Goal: Task Accomplishment & Management: Complete application form

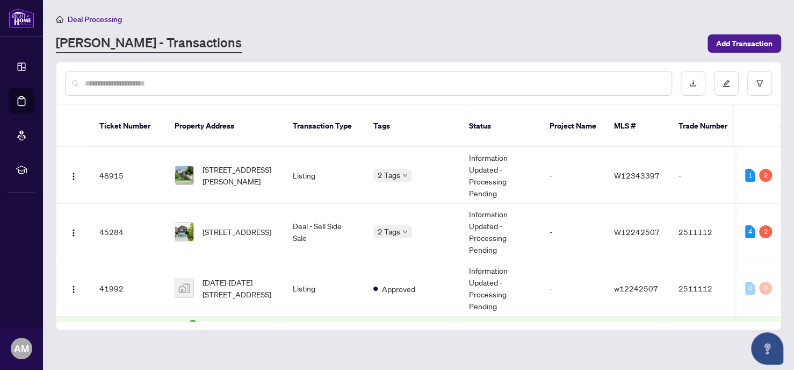
scroll to position [147, 0]
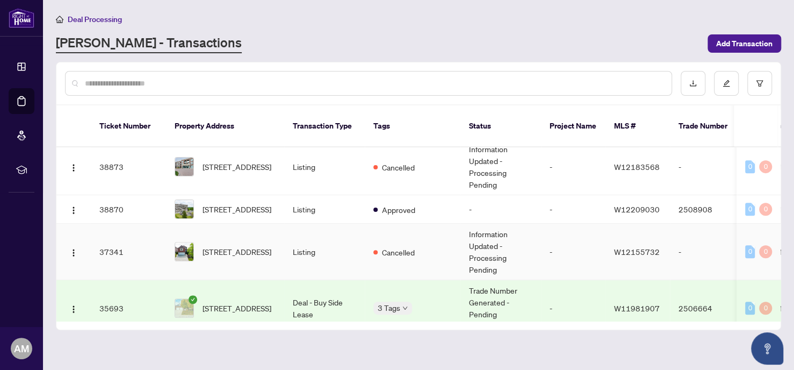
scroll to position [313, 0]
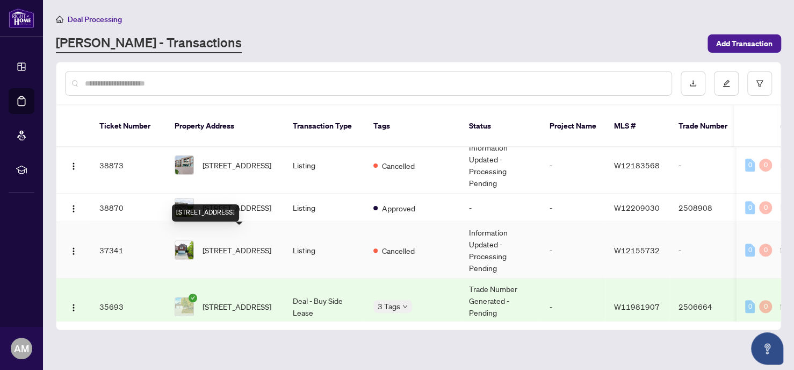
click at [224, 244] on span "[STREET_ADDRESS]" at bounding box center [237, 250] width 69 height 12
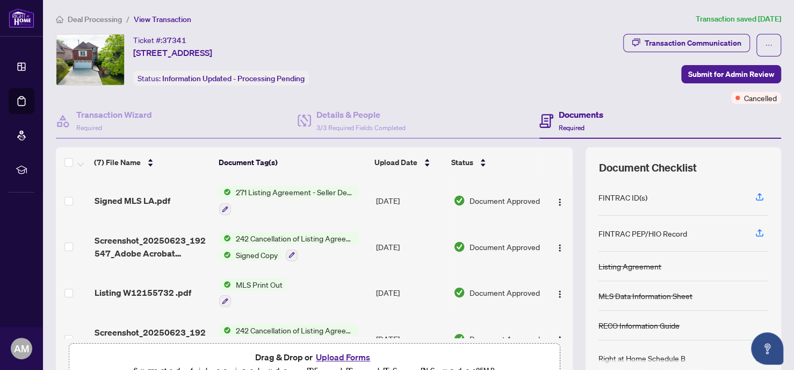
click at [102, 15] on span "Deal Processing" at bounding box center [95, 20] width 54 height 10
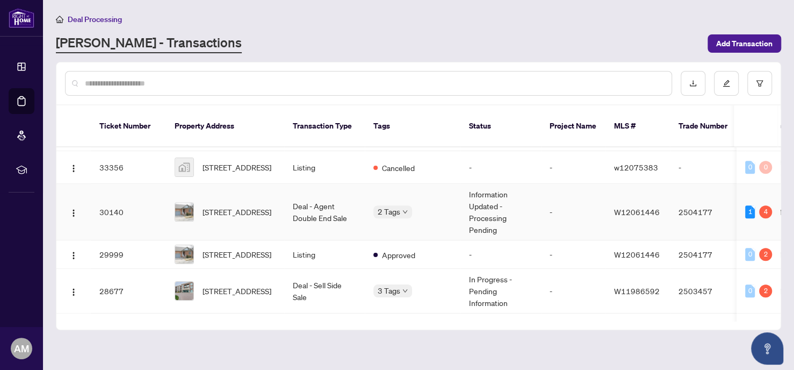
scroll to position [531, 0]
click at [240, 205] on span "[STREET_ADDRESS]" at bounding box center [237, 211] width 69 height 12
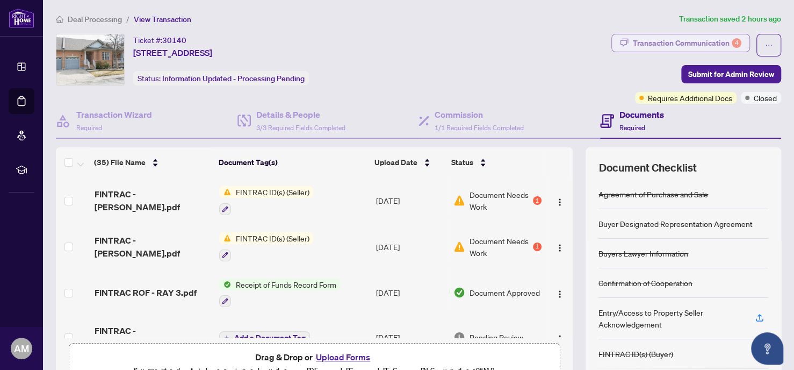
click at [649, 43] on div "Transaction Communication 4" at bounding box center [687, 42] width 109 height 17
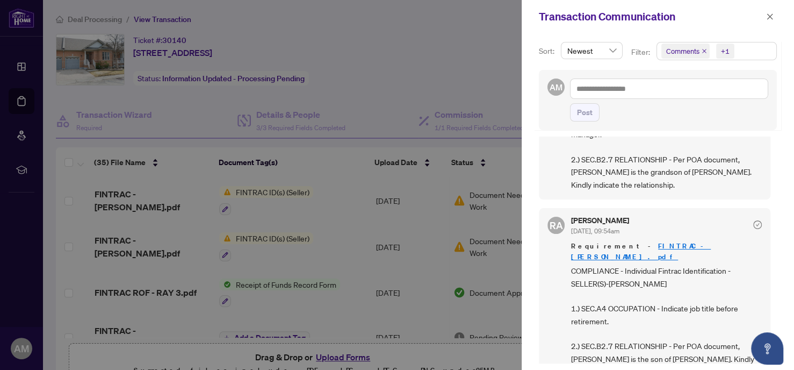
scroll to position [362, 0]
click at [347, 216] on div at bounding box center [397, 185] width 794 height 370
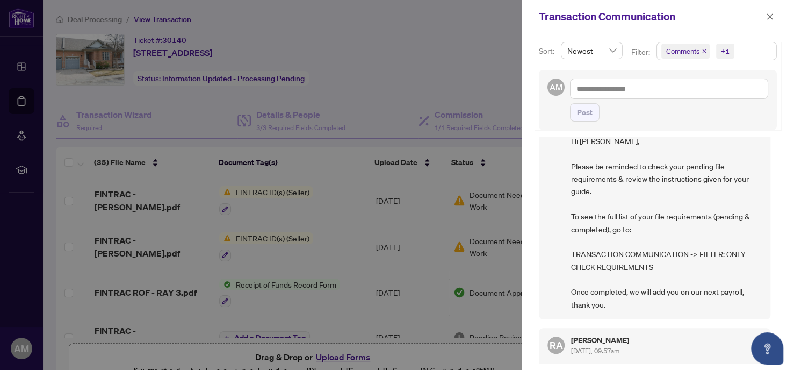
scroll to position [0, 0]
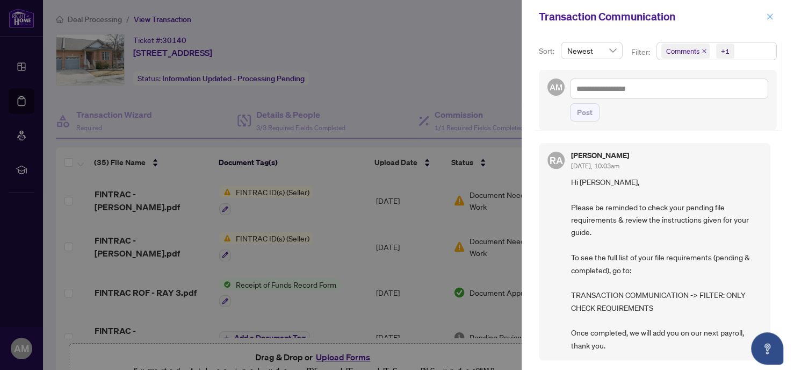
click at [770, 15] on icon "close" at bounding box center [770, 17] width 8 height 8
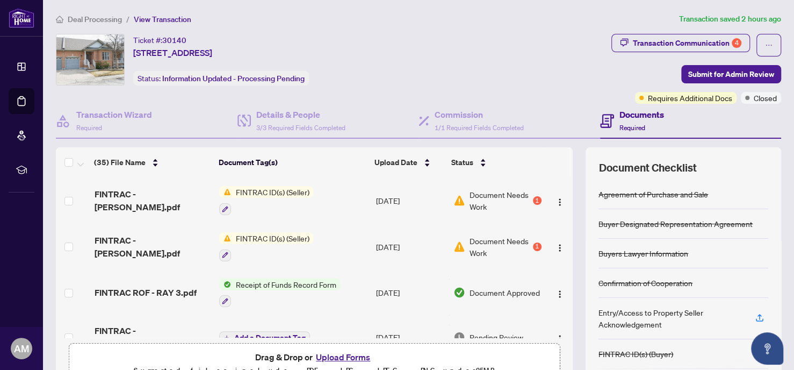
click at [345, 357] on button "Upload Forms" at bounding box center [343, 357] width 61 height 14
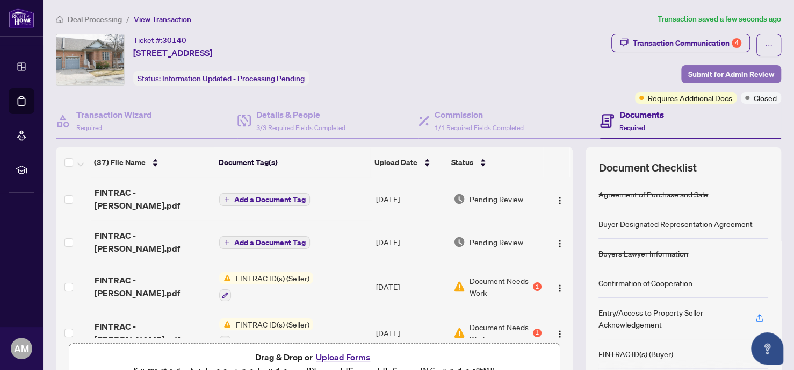
click at [704, 71] on span "Submit for Admin Review" at bounding box center [731, 74] width 86 height 17
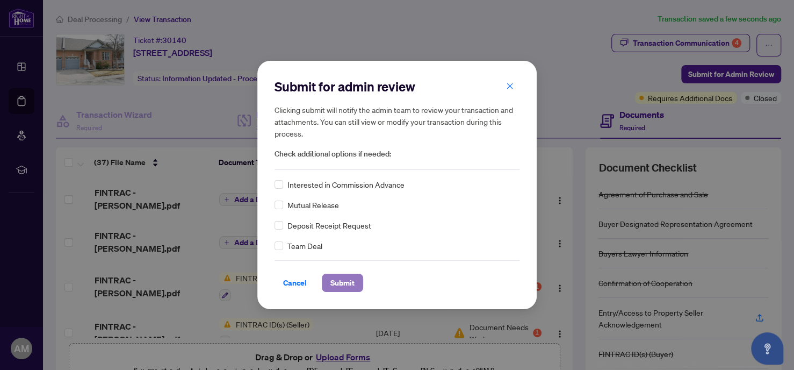
click at [345, 274] on span "Submit" at bounding box center [342, 282] width 24 height 17
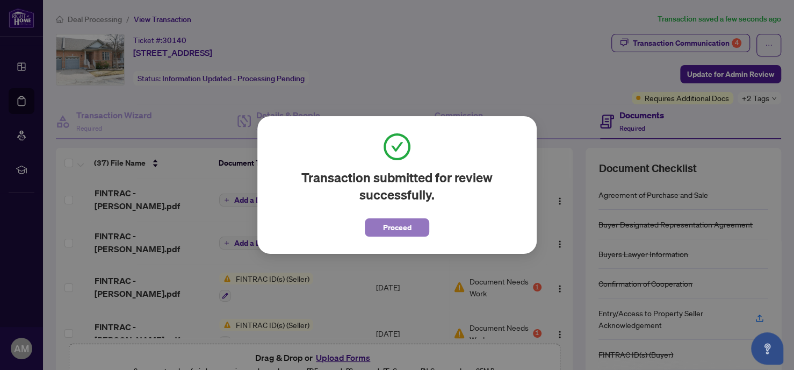
click at [392, 219] on span "Proceed" at bounding box center [397, 227] width 28 height 17
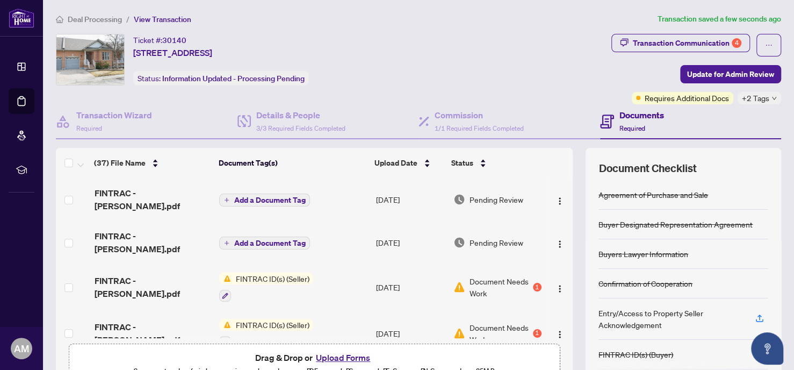
click at [97, 19] on span "Deal Processing" at bounding box center [95, 20] width 54 height 10
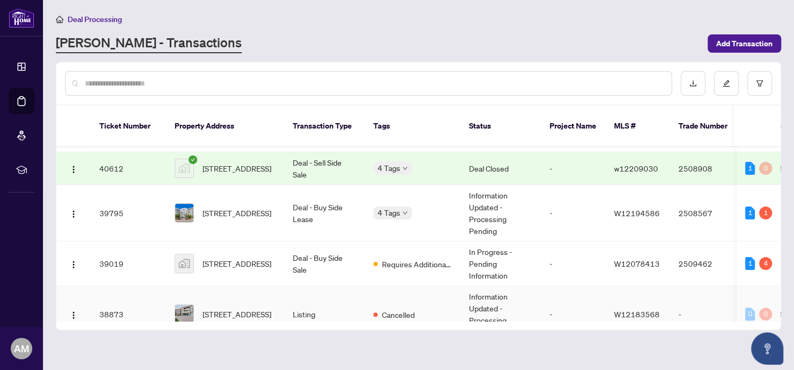
scroll to position [168, 0]
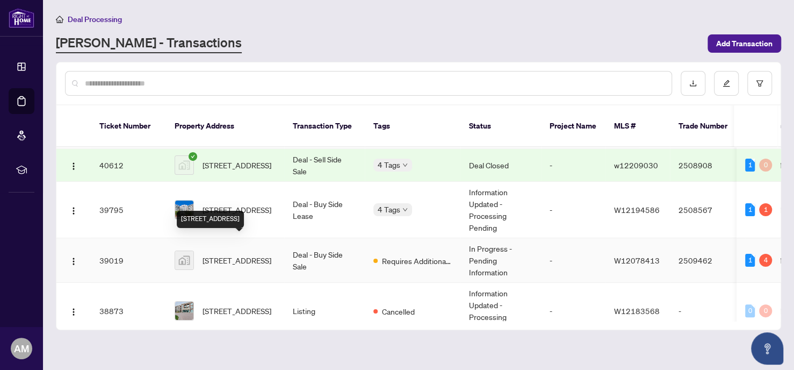
click at [243, 254] on span "[STREET_ADDRESS]" at bounding box center [237, 260] width 69 height 12
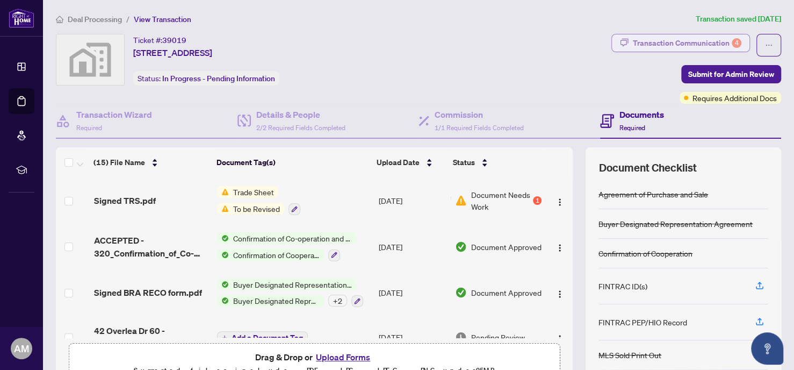
click at [657, 39] on div "Transaction Communication 4" at bounding box center [687, 42] width 109 height 17
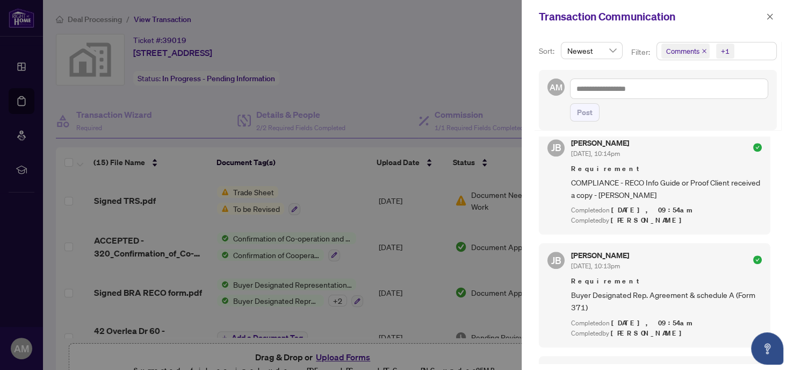
scroll to position [640, 0]
click at [770, 17] on icon "close" at bounding box center [770, 16] width 6 height 6
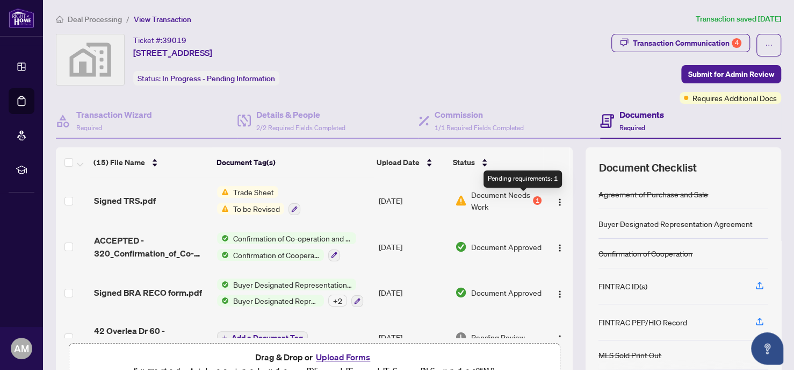
click at [533, 198] on div "1" at bounding box center [537, 200] width 9 height 9
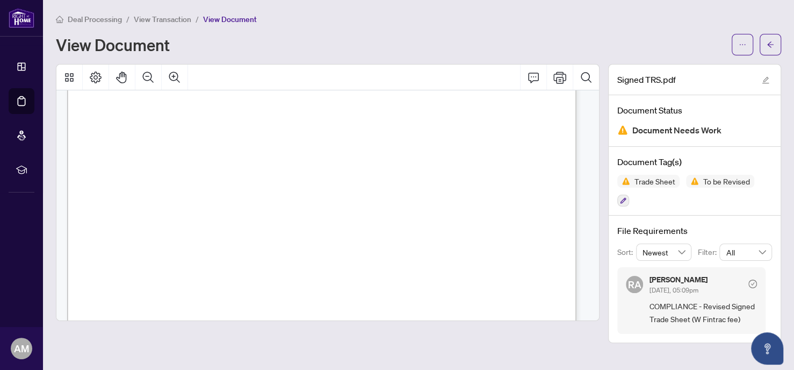
scroll to position [254, 0]
